Goal: Navigation & Orientation: Find specific page/section

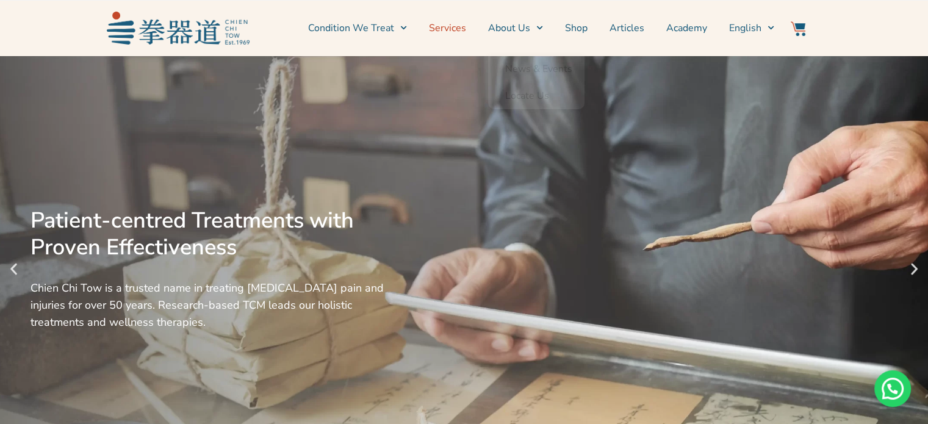
click at [457, 30] on link "Services" at bounding box center [447, 28] width 37 height 31
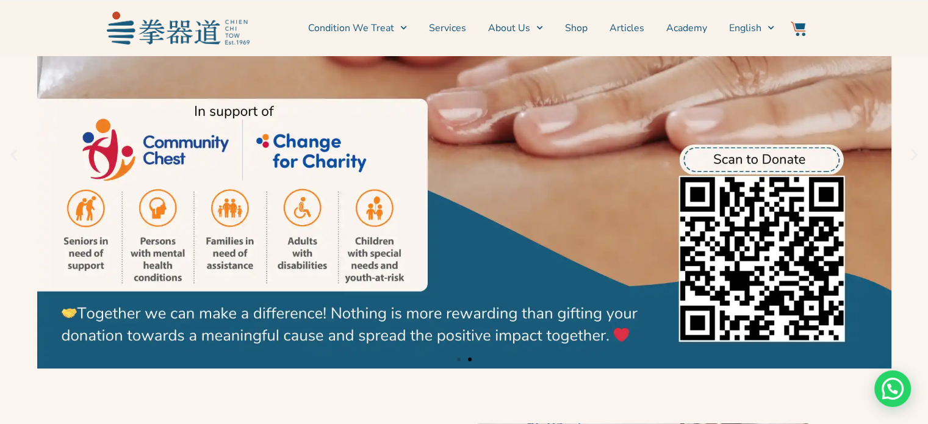
scroll to position [122, 0]
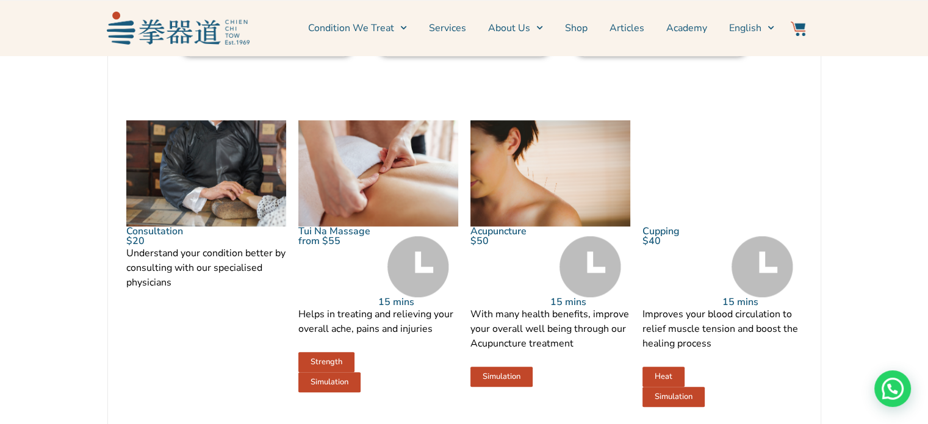
scroll to position [1282, 0]
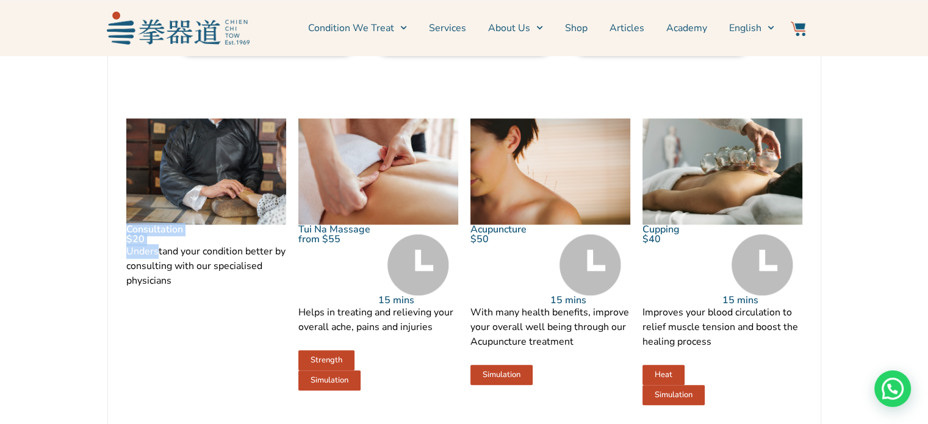
drag, startPoint x: 155, startPoint y: 270, endPoint x: 123, endPoint y: 258, distance: 34.2
click at [123, 258] on div "Consultation $20 Understand your condition better by consulting with our specia…" at bounding box center [206, 261] width 172 height 299
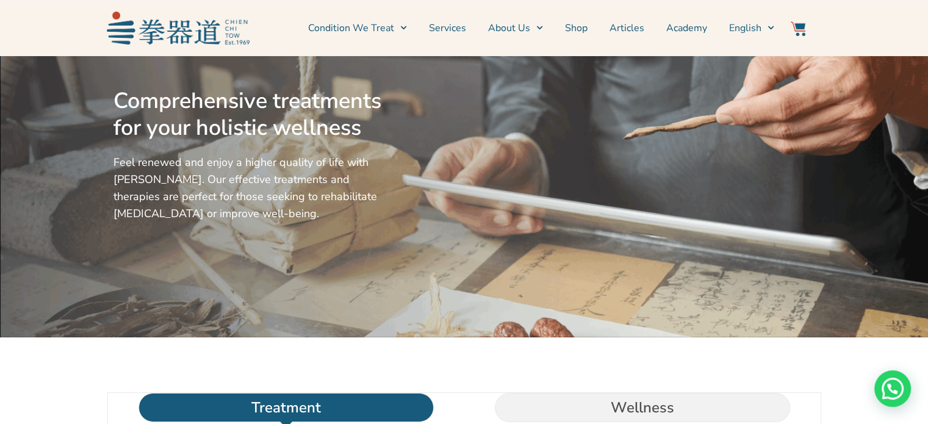
scroll to position [0, 0]
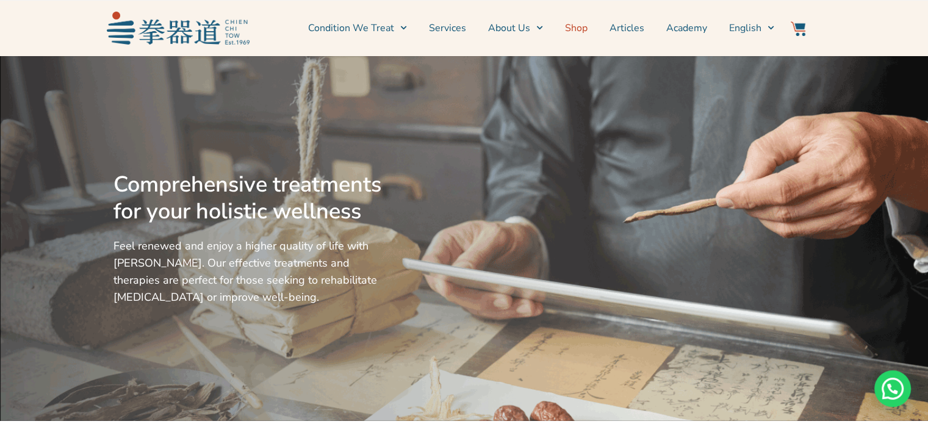
click at [577, 31] on link "Shop" at bounding box center [576, 28] width 23 height 31
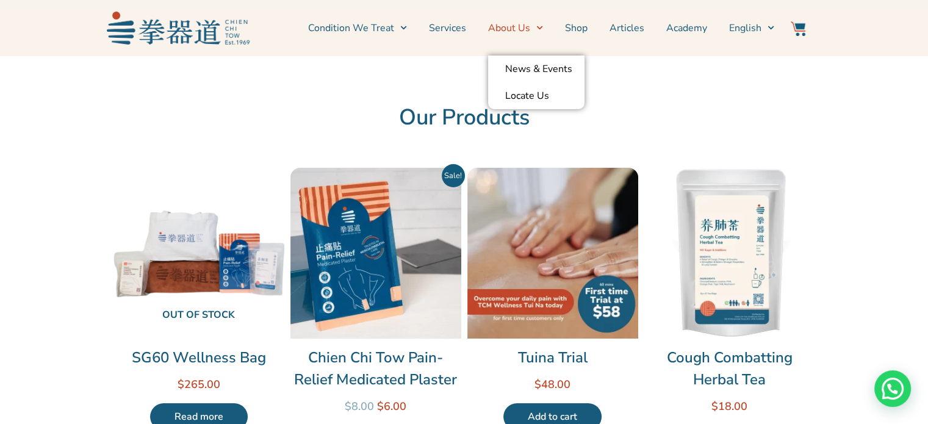
click at [538, 31] on span "Menu" at bounding box center [536, 27] width 13 height 19
click at [523, 26] on link "About Us" at bounding box center [515, 28] width 55 height 31
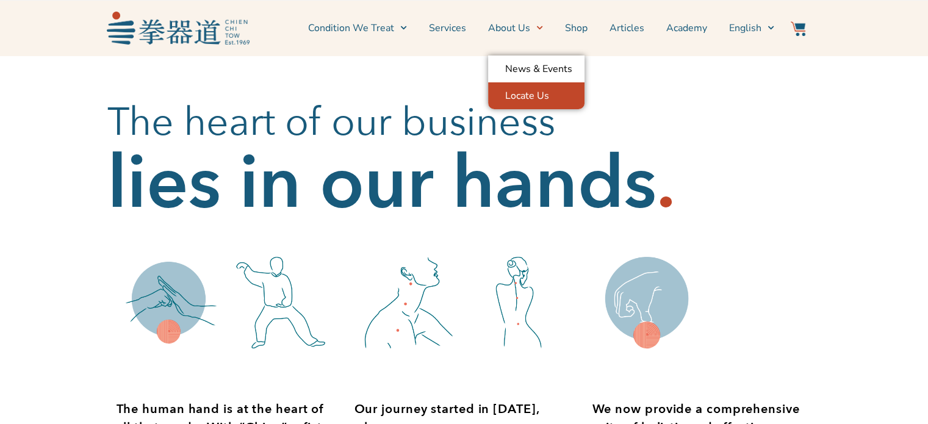
click at [526, 91] on link "Locate Us" at bounding box center [536, 95] width 96 height 27
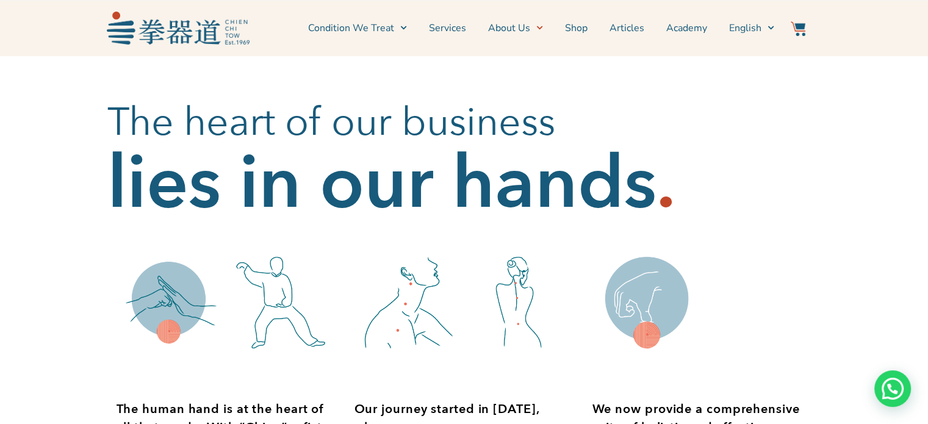
scroll to position [122, 0]
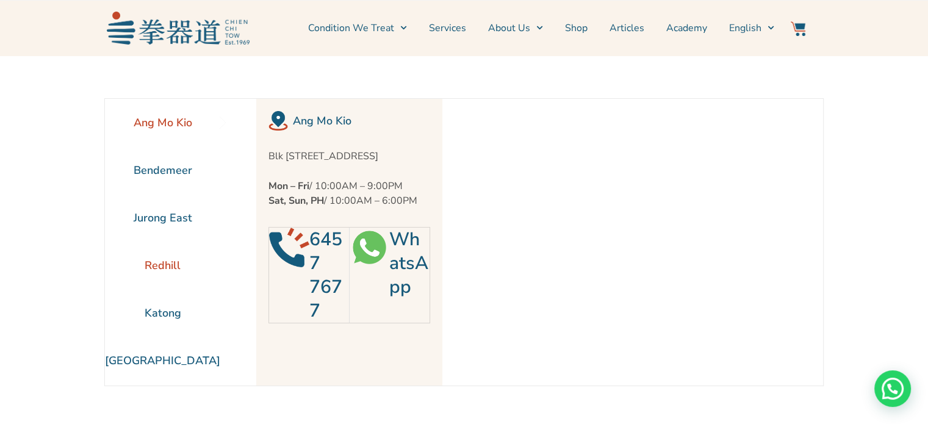
click at [162, 263] on li "Redhill" at bounding box center [162, 266] width 115 height 48
drag, startPoint x: 260, startPoint y: 153, endPoint x: 359, endPoint y: 178, distance: 101.9
click at [357, 172] on div "Redhill Blk [STREET_ADDRESS] Mon – Fri / 10:00AM – 9:00PM Sat, Sun, PH / 10:00A…" at bounding box center [349, 242] width 186 height 287
click at [67, 211] on section "Ang Mo Kio Bendemeer [GEOGRAPHIC_DATA] [GEOGRAPHIC_DATA] [GEOGRAPHIC_DATA]" at bounding box center [464, 243] width 928 height 374
click at [154, 212] on li "Jurong East" at bounding box center [162, 218] width 115 height 48
